Goal: Find specific page/section: Find specific page/section

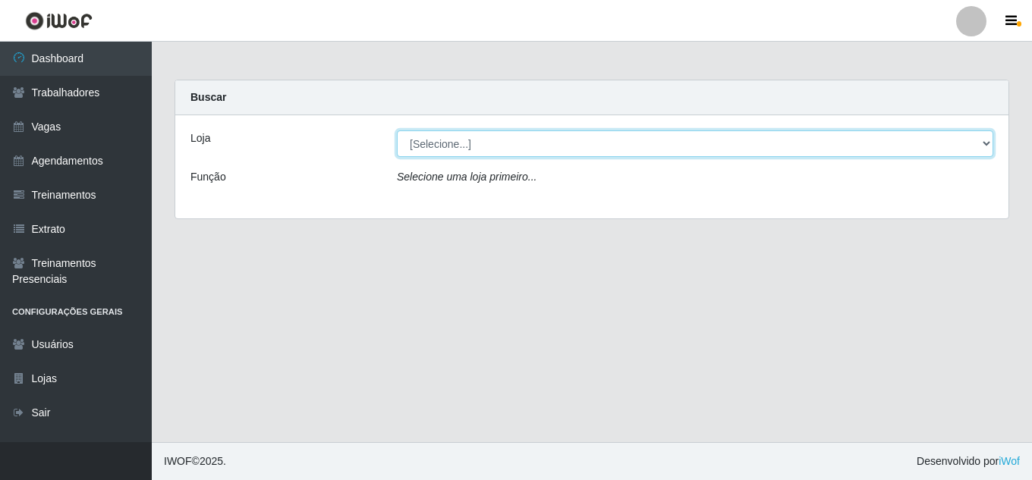
drag, startPoint x: 787, startPoint y: 143, endPoint x: 701, endPoint y: 189, distance: 97.0
click at [701, 189] on div "Loja [Selecione...] Jaguaribe Grill Restaurante Função Selecione uma loja prime…" at bounding box center [591, 166] width 833 height 103
select select "311"
click at [397, 130] on select "[Selecione...] Jaguaribe Grill Restaurante" at bounding box center [695, 143] width 596 height 27
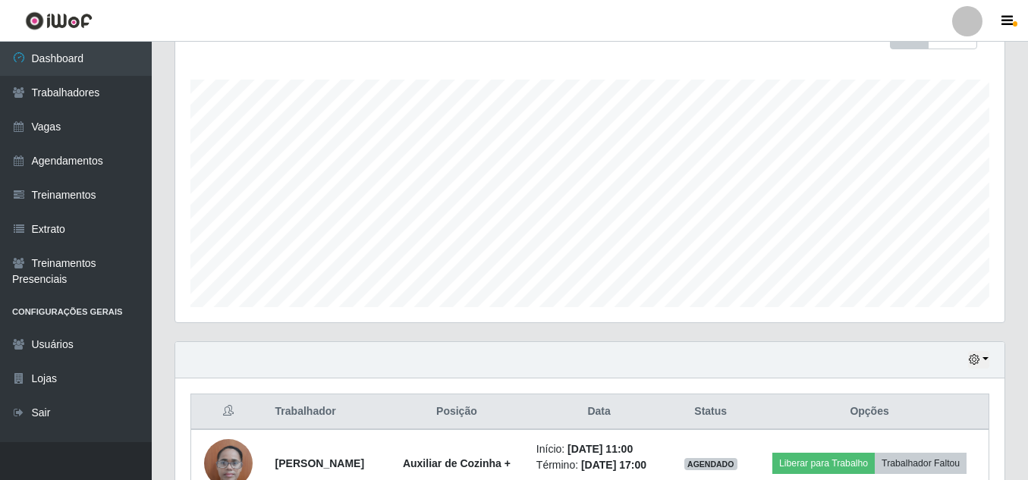
scroll to position [325, 0]
